Goal: Task Accomplishment & Management: Complete application form

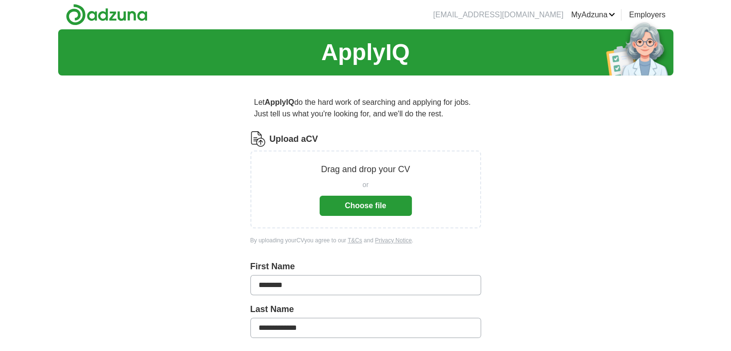
click at [372, 205] on button "Choose file" at bounding box center [366, 206] width 92 height 20
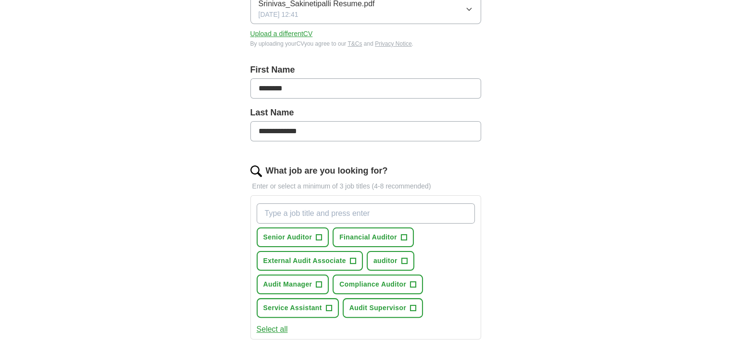
scroll to position [159, 0]
click at [298, 259] on span "External Audit Associate" at bounding box center [304, 260] width 83 height 10
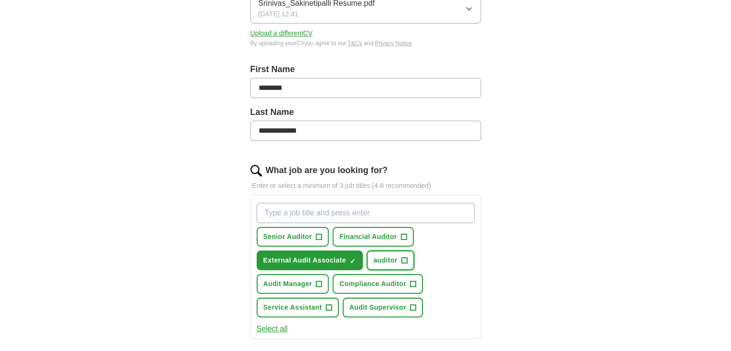
click at [379, 265] on button "auditor +" at bounding box center [391, 260] width 48 height 20
click at [356, 237] on span "Financial Auditor" at bounding box center [368, 237] width 58 height 10
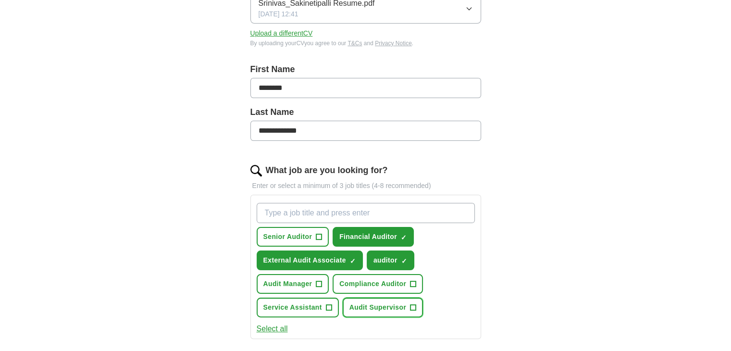
click at [375, 302] on span "Audit Supervisor" at bounding box center [377, 307] width 57 height 10
click at [288, 239] on span "Senior Auditor" at bounding box center [287, 237] width 49 height 10
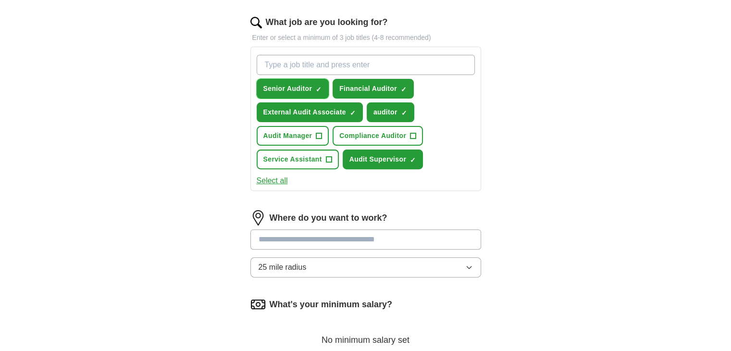
scroll to position [308, 0]
click at [293, 235] on input at bounding box center [365, 239] width 231 height 20
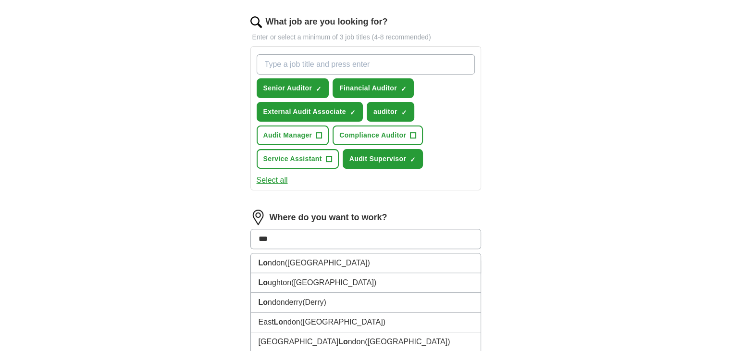
type input "****"
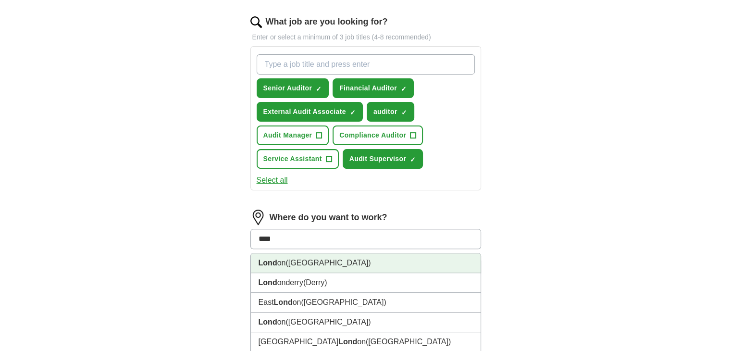
click at [286, 260] on li "Lond on ([GEOGRAPHIC_DATA])" at bounding box center [366, 263] width 230 height 20
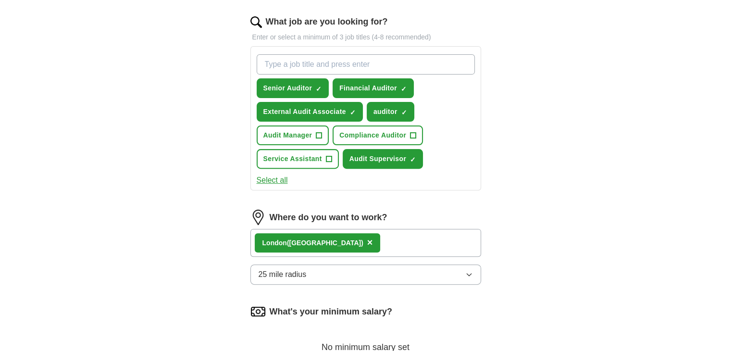
click at [300, 280] on button "25 mile radius" at bounding box center [365, 274] width 231 height 20
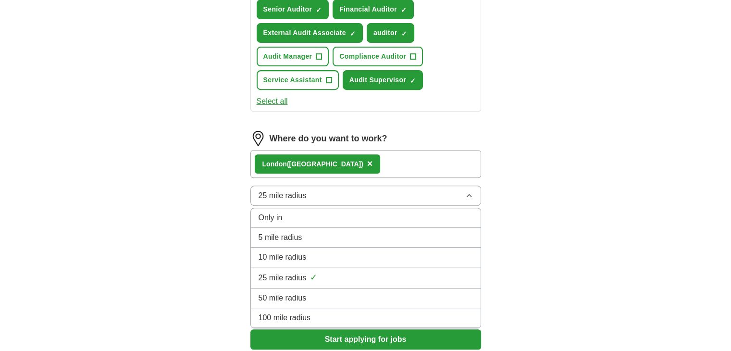
scroll to position [419, 0]
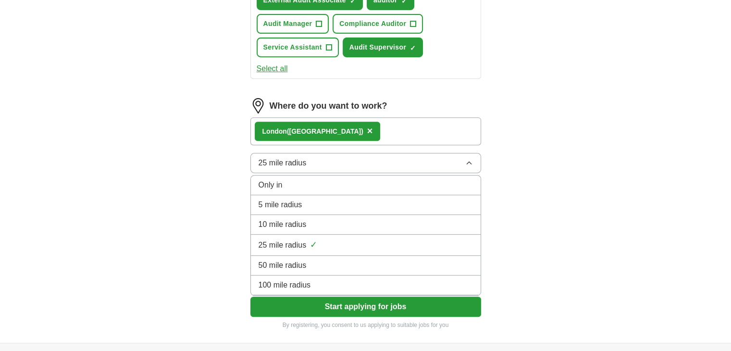
click at [291, 279] on span "100 mile radius" at bounding box center [284, 285] width 52 height 12
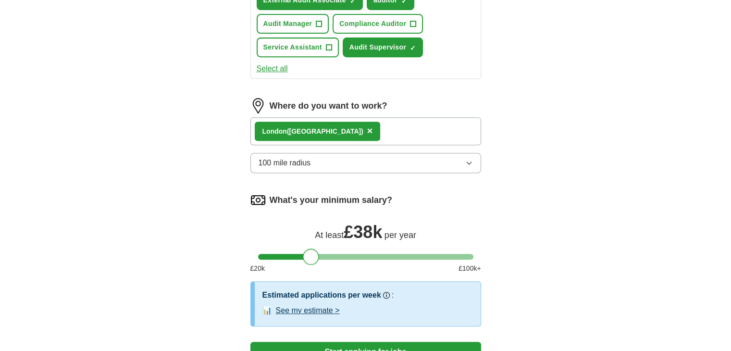
drag, startPoint x: 260, startPoint y: 255, endPoint x: 306, endPoint y: 255, distance: 45.6
click at [306, 255] on div at bounding box center [311, 256] width 16 height 16
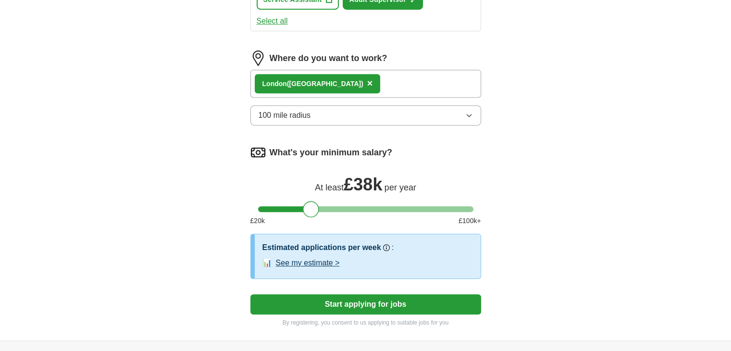
scroll to position [467, 0]
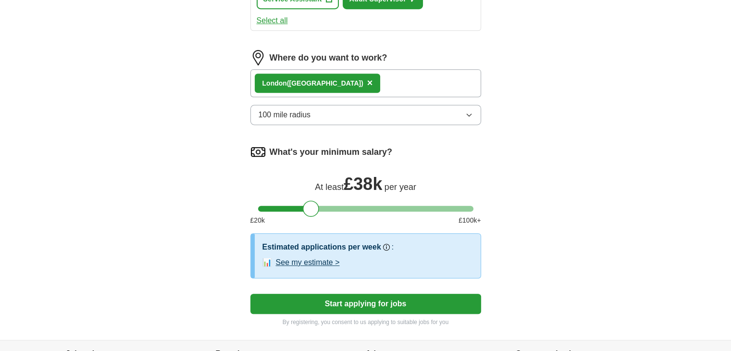
click at [337, 298] on button "Start applying for jobs" at bounding box center [365, 304] width 231 height 20
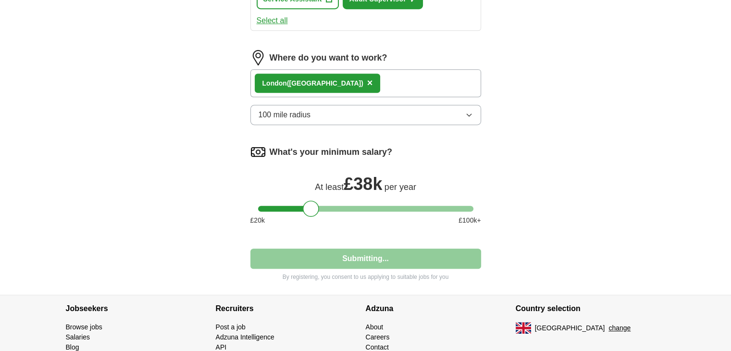
select select "**"
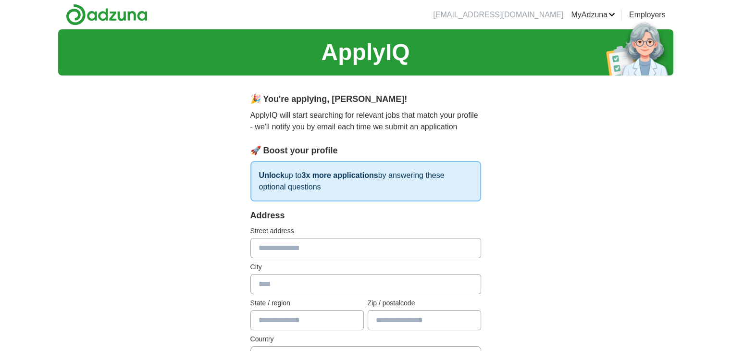
scroll to position [17, 0]
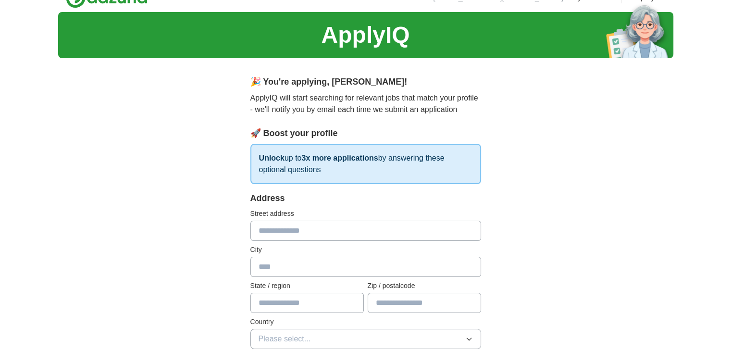
click at [283, 231] on input "text" at bounding box center [365, 231] width 231 height 20
type input "**********"
type input "******"
type input "*******"
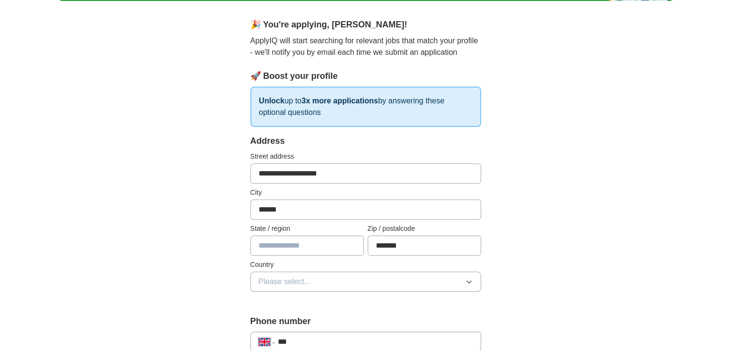
scroll to position [75, 0]
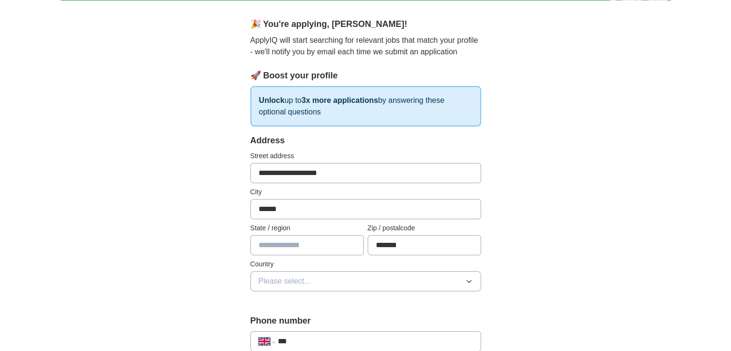
click at [303, 243] on input "text" at bounding box center [306, 245] width 113 height 20
type input "******"
click at [308, 280] on span "Please select..." at bounding box center [284, 281] width 52 height 12
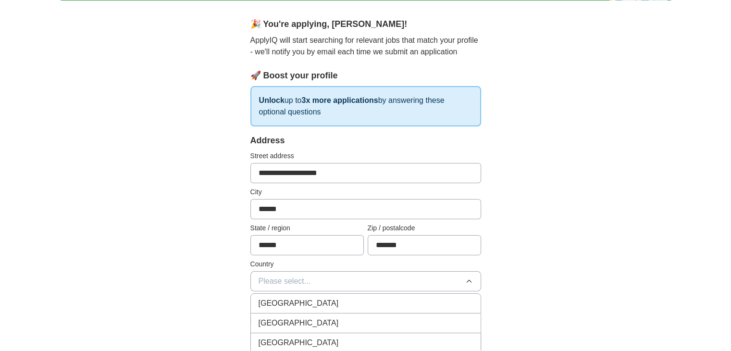
click at [297, 305] on span "[GEOGRAPHIC_DATA]" at bounding box center [298, 303] width 80 height 12
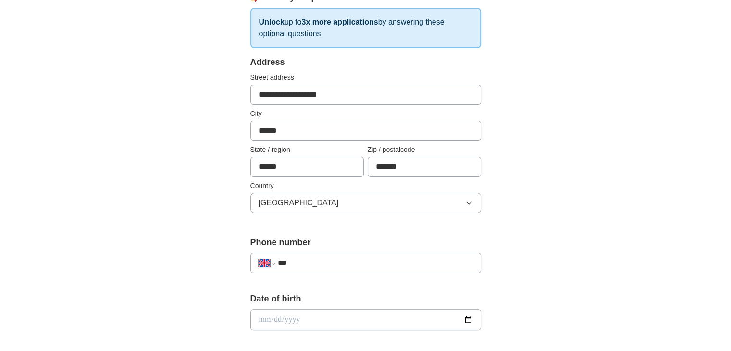
scroll to position [154, 0]
click at [320, 260] on input "***" at bounding box center [374, 263] width 195 height 12
type input "**********"
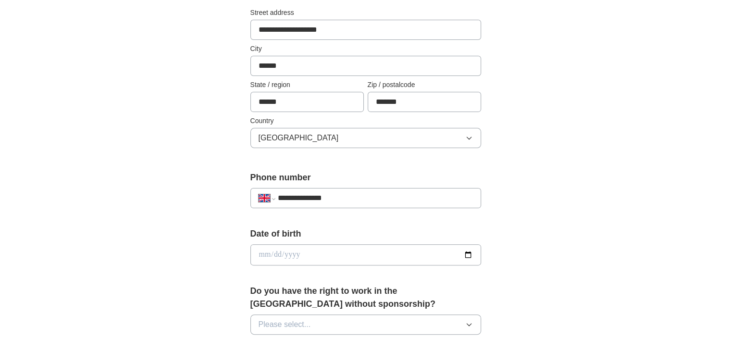
scroll to position [221, 0]
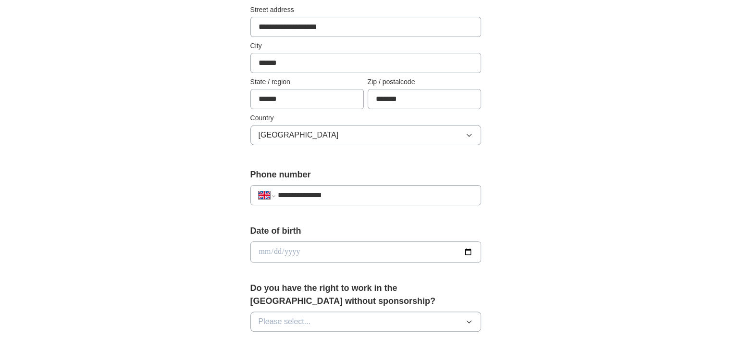
click at [357, 252] on input "date" at bounding box center [365, 251] width 231 height 21
type input "**********"
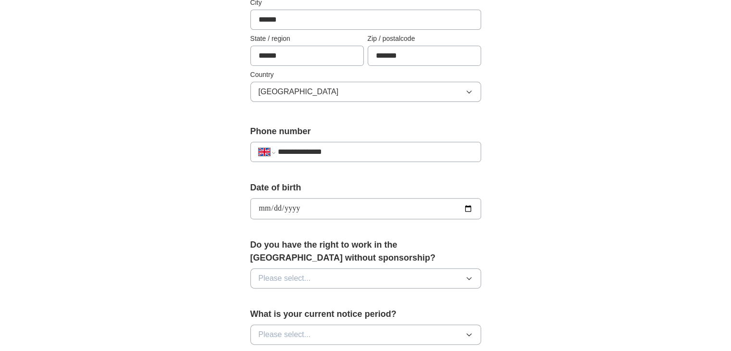
scroll to position [265, 0]
click at [400, 271] on button "Please select..." at bounding box center [365, 278] width 231 height 20
click at [270, 298] on span "Yes" at bounding box center [264, 300] width 12 height 12
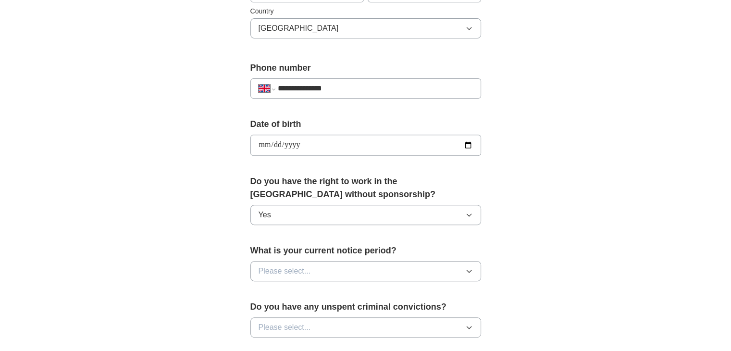
scroll to position [328, 0]
click at [310, 272] on span "Please select..." at bounding box center [284, 271] width 52 height 12
click at [277, 332] on span "2 weeks" at bounding box center [272, 332] width 28 height 12
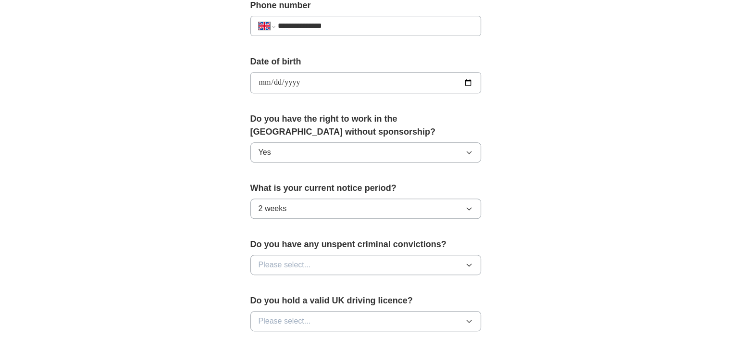
scroll to position [399, 0]
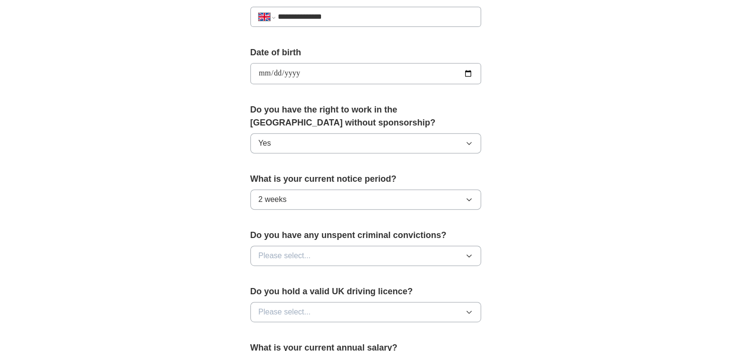
click at [307, 259] on button "Please select..." at bounding box center [365, 256] width 231 height 20
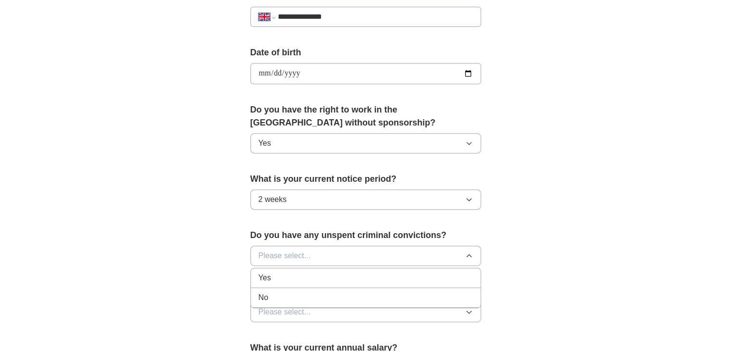
click at [281, 295] on div "No" at bounding box center [365, 298] width 214 height 12
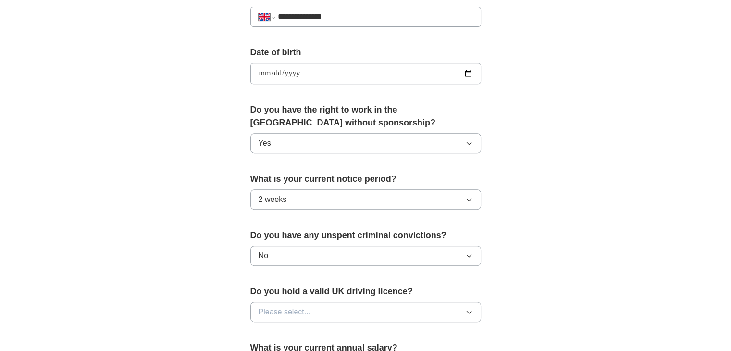
scroll to position [438, 0]
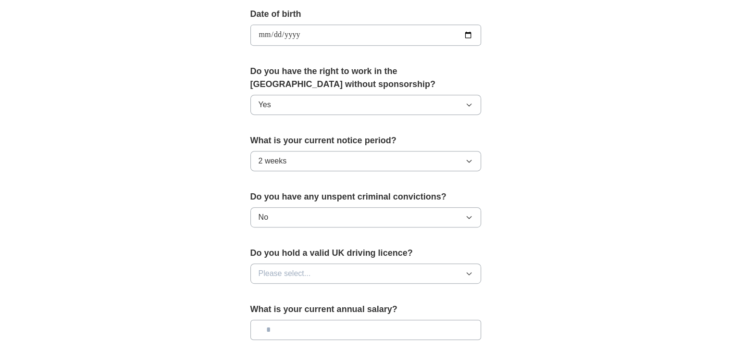
click at [281, 270] on span "Please select..." at bounding box center [284, 274] width 52 height 12
click at [274, 309] on div "No" at bounding box center [365, 315] width 214 height 12
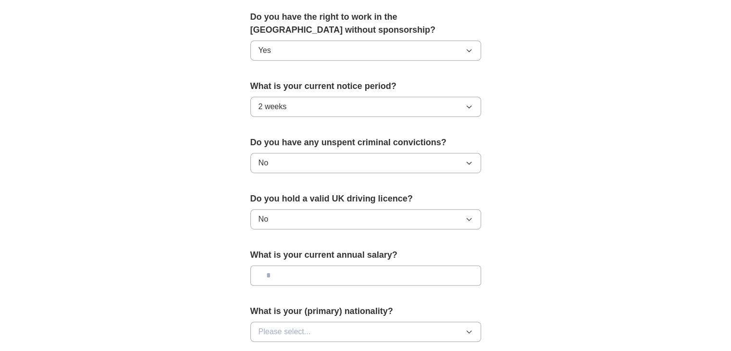
scroll to position [493, 0]
click at [281, 271] on input "text" at bounding box center [365, 274] width 231 height 20
click at [294, 328] on span "Please select..." at bounding box center [284, 331] width 52 height 12
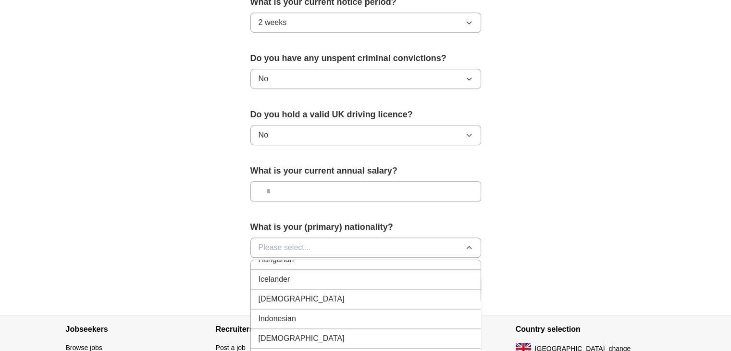
scroll to position [1546, 0]
click at [275, 294] on span "[DEMOGRAPHIC_DATA]" at bounding box center [301, 300] width 86 height 12
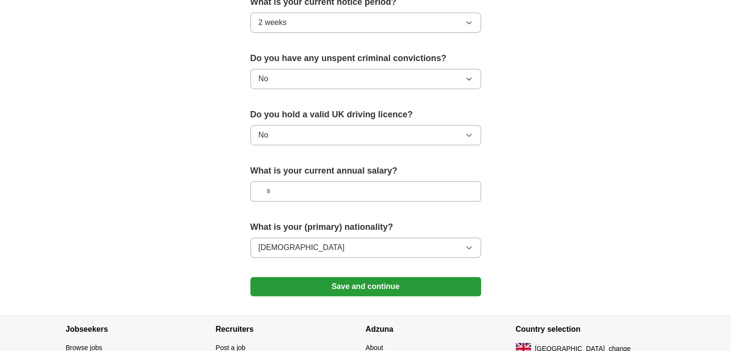
click at [289, 283] on button "Save and continue" at bounding box center [365, 286] width 231 height 19
